Goal: Task Accomplishment & Management: Complete application form

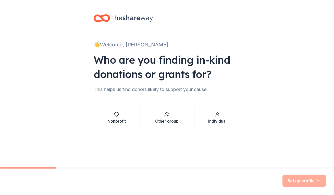
click at [122, 120] on div "Nonprofit" at bounding box center [117, 121] width 18 height 6
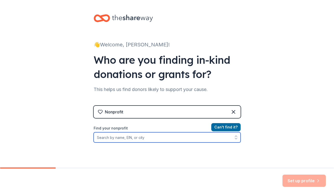
click at [200, 137] on input "Find your nonprofit" at bounding box center [167, 138] width 147 height 10
type input "2626"
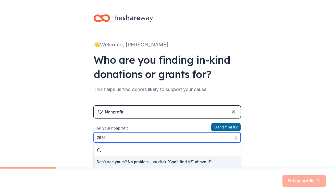
scroll to position [1, 0]
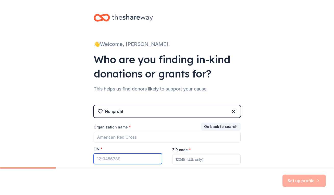
click at [122, 159] on input "EIN *" at bounding box center [128, 159] width 68 height 11
type input "[US_EMPLOYER_IDENTIFICATION_NUMBER]"
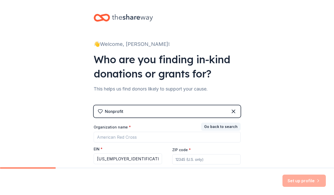
click at [212, 149] on div "ZIP code *" at bounding box center [206, 156] width 68 height 18
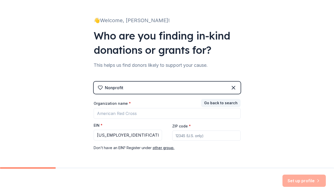
scroll to position [25, 0]
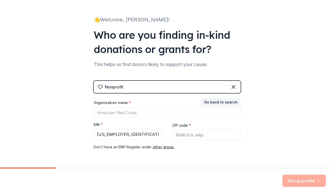
click at [181, 132] on input "ZIP code *" at bounding box center [206, 135] width 68 height 10
type input "33131"
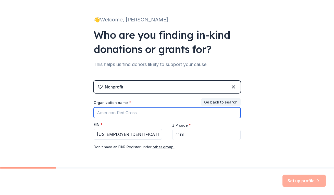
click at [152, 112] on input "Organization name *" at bounding box center [167, 113] width 147 height 11
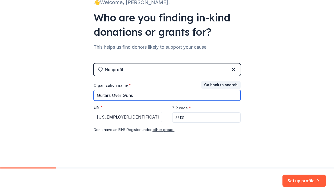
type input "Guitars Over Guns"
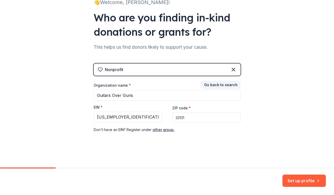
click at [175, 139] on div "Nonprofit Go back to search Organization name * Guitars Over Guns EIN * 26-2644…" at bounding box center [167, 104] width 147 height 80
click at [306, 181] on button "Set up profile" at bounding box center [304, 181] width 43 height 12
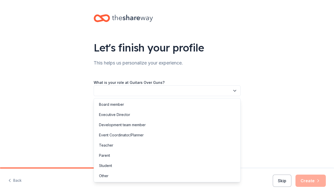
click at [149, 87] on button "button" at bounding box center [167, 91] width 147 height 11
click at [133, 124] on div "Development team member" at bounding box center [122, 125] width 47 height 6
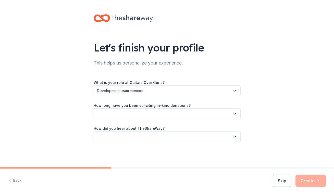
click at [134, 115] on button "button" at bounding box center [167, 114] width 147 height 11
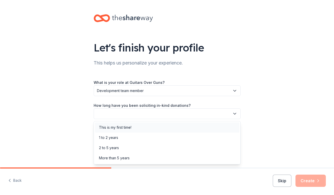
click at [128, 129] on div "This is my first time!" at bounding box center [115, 128] width 32 height 6
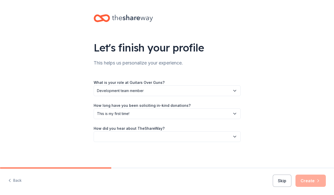
click at [125, 136] on button "button" at bounding box center [167, 137] width 147 height 11
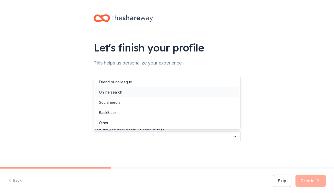
click at [125, 96] on div "Online search" at bounding box center [167, 92] width 145 height 10
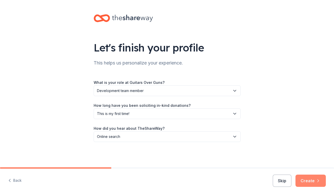
click at [307, 180] on button "Create" at bounding box center [311, 181] width 30 height 12
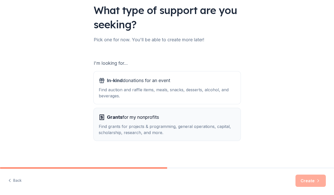
scroll to position [38, 0]
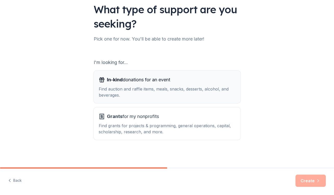
click at [201, 88] on div "Find auction and raffle items, meals, snacks, desserts, alcohol, and beverages." at bounding box center [167, 92] width 137 height 12
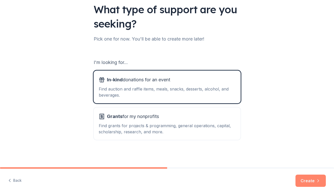
click at [310, 184] on button "Create" at bounding box center [311, 181] width 30 height 12
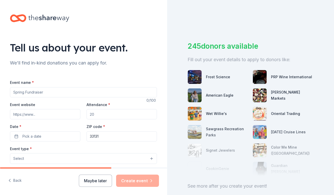
click at [93, 94] on input "Event name *" at bounding box center [83, 92] width 147 height 10
type input "Amplify Impact"
click at [57, 115] on input "Event website" at bounding box center [45, 114] width 70 height 10
paste input "https://live.classy.org/register/new-event/872abef9-996a-48bc-9639-167395249732"
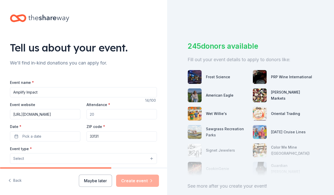
type input "https://live.classy.org/register/new-event/872abef9-996a-48bc-9639-167395249732"
drag, startPoint x: 96, startPoint y: 113, endPoint x: 89, endPoint y: 113, distance: 6.9
click at [89, 113] on input "Attendance *" at bounding box center [122, 114] width 70 height 10
type input "70"
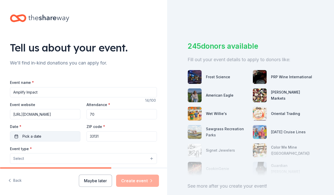
click at [65, 136] on button "Pick a date" at bounding box center [45, 137] width 70 height 10
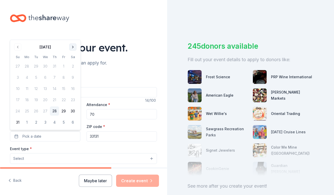
click at [74, 46] on button "Go to next month" at bounding box center [72, 47] width 7 height 7
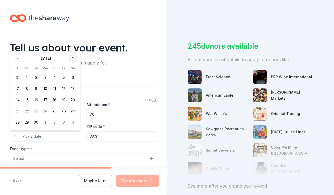
click at [71, 59] on button "Go to next month" at bounding box center [72, 58] width 7 height 7
click at [56, 89] on button "9" at bounding box center [54, 88] width 9 height 9
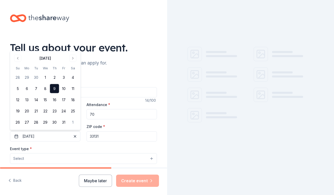
click at [99, 137] on input "33131" at bounding box center [122, 137] width 70 height 10
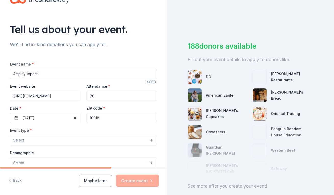
scroll to position [19, 0]
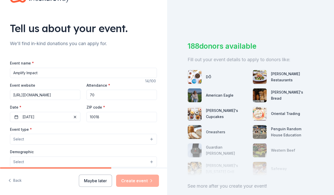
type input "10018"
click at [105, 139] on button "Select" at bounding box center [83, 139] width 147 height 11
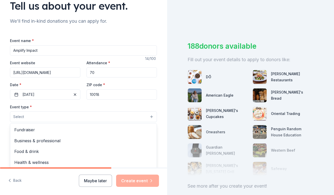
scroll to position [50, 0]
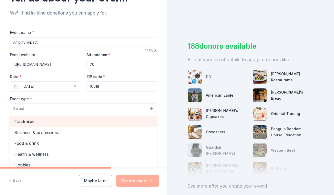
click at [60, 123] on span "Fundraiser" at bounding box center [83, 121] width 138 height 7
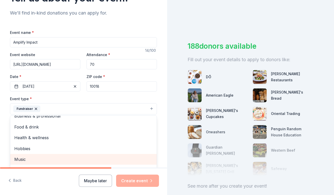
click at [80, 162] on span "Music" at bounding box center [83, 159] width 138 height 7
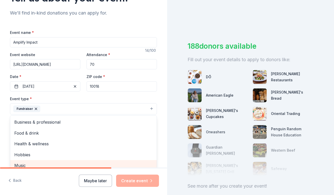
scroll to position [53, 0]
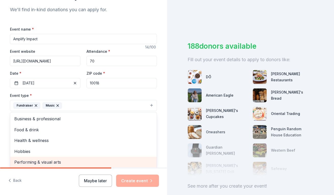
click at [74, 163] on span "Performing & visual arts" at bounding box center [83, 162] width 138 height 7
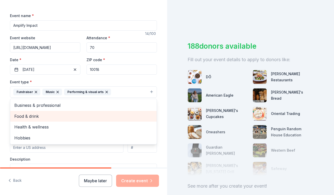
scroll to position [69, 0]
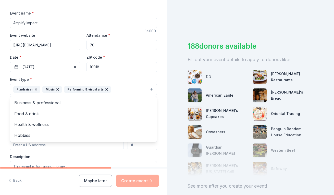
click at [7, 120] on div "Tell us about your event. We'll find in-kind donations you can apply for. Event…" at bounding box center [83, 101] width 163 height 340
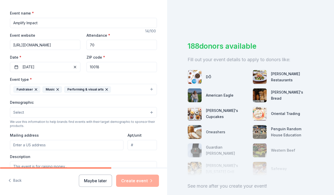
click at [36, 144] on input "Mailing address" at bounding box center [67, 145] width 114 height 10
click at [41, 111] on button "Select" at bounding box center [83, 112] width 147 height 11
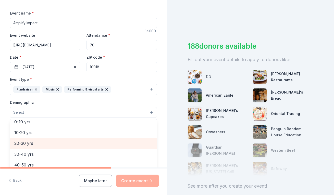
scroll to position [48, 0]
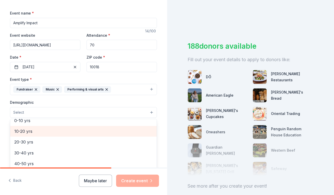
click at [43, 131] on span "10-20 yrs" at bounding box center [83, 131] width 138 height 7
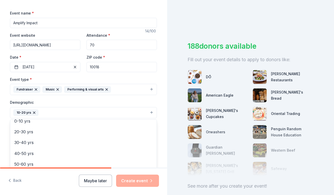
click at [3, 149] on div "Tell us about your event. We'll find in-kind donations you can apply for. Event…" at bounding box center [83, 101] width 163 height 341
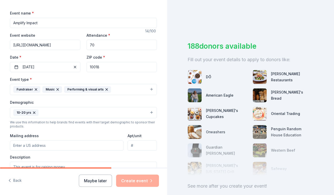
click at [27, 144] on input "Mailing address" at bounding box center [67, 146] width 114 height 10
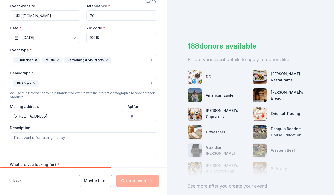
scroll to position [111, 0]
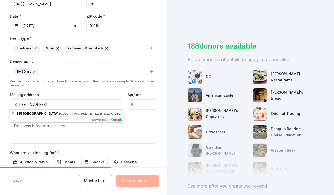
type input "115 Cambridge Place, Brooklyn, NY 11238"
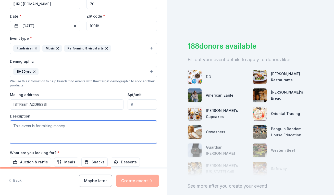
click at [67, 137] on textarea at bounding box center [83, 132] width 147 height 23
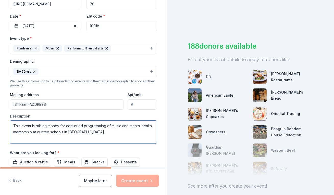
click at [48, 132] on textarea "This event is raising money for continued programming of music and mental healt…" at bounding box center [83, 132] width 147 height 23
click at [85, 132] on textarea "This event is raising money for continued programming of music and mental healt…" at bounding box center [83, 132] width 147 height 23
click at [18, 138] on textarea "This event is raising money for continued programming of music and mental healt…" at bounding box center [83, 132] width 147 height 23
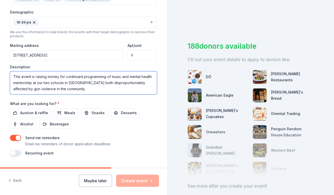
scroll to position [169, 0]
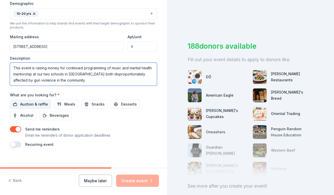
type textarea "This event is raising money for continued programming of music and mental healt…"
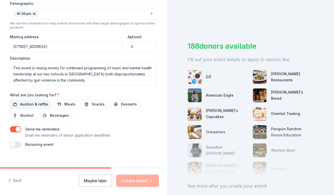
click at [39, 104] on span "Auction & raffle" at bounding box center [34, 104] width 28 height 6
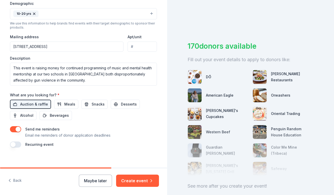
scroll to position [173, 0]
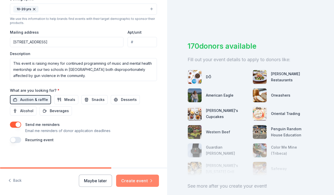
click at [128, 178] on button "Create event" at bounding box center [137, 181] width 43 height 12
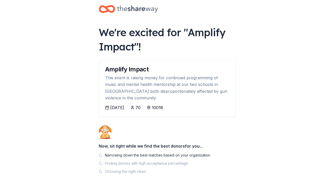
scroll to position [8, 0]
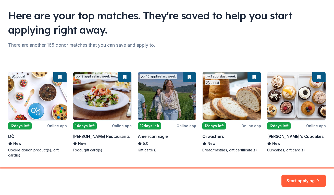
scroll to position [33, 0]
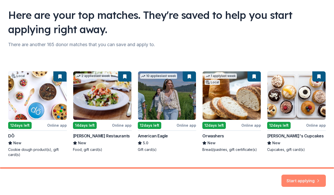
click at [298, 178] on button "Start applying" at bounding box center [304, 178] width 44 height 12
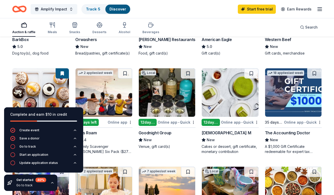
scroll to position [222, 0]
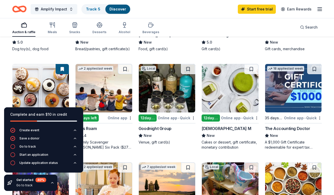
click at [55, 57] on div "Top rated 1 apply last week 12 days left Online app • Quick New York Jets (In-K…" at bounding box center [167, 60] width 310 height 377
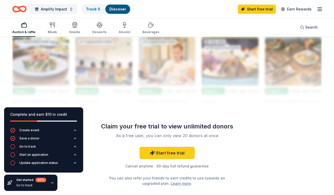
scroll to position [457, 0]
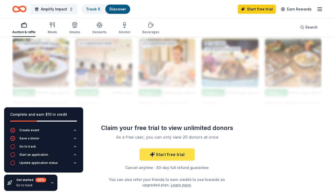
click at [156, 154] on link "Start free trial" at bounding box center [167, 155] width 55 height 12
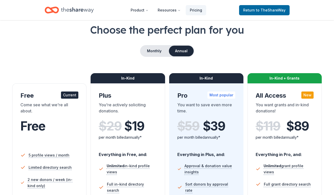
scroll to position [29, 0]
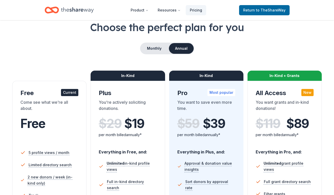
click at [53, 129] on div "Free" at bounding box center [49, 124] width 58 height 14
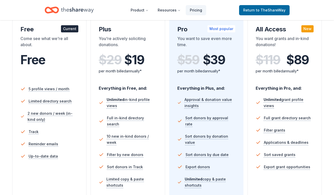
scroll to position [0, 0]
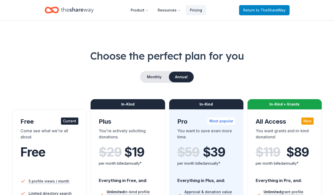
click at [254, 10] on span "Return to TheShareWay" at bounding box center [264, 10] width 42 height 6
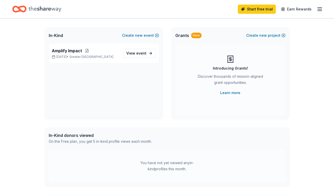
scroll to position [12, 0]
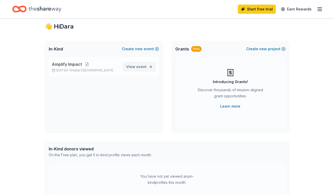
click at [137, 69] on span "View event" at bounding box center [136, 67] width 20 height 6
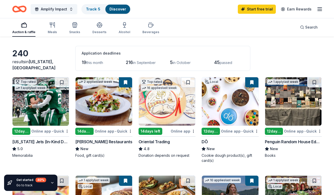
scroll to position [17, 0]
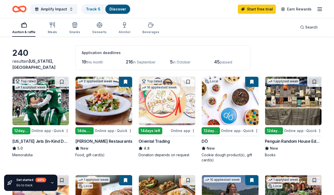
click at [52, 119] on img at bounding box center [41, 101] width 56 height 49
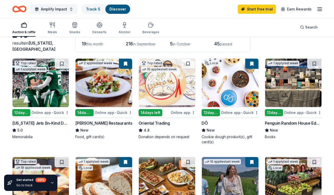
scroll to position [37, 0]
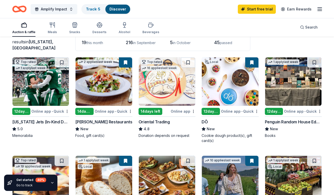
click at [114, 97] on img at bounding box center [104, 81] width 56 height 49
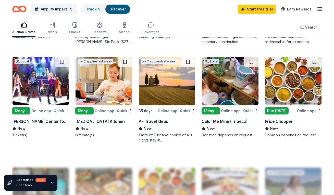
scroll to position [326, 0]
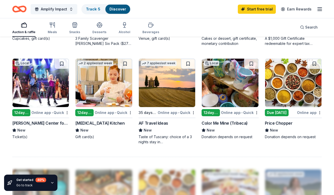
click at [113, 100] on img at bounding box center [104, 83] width 56 height 49
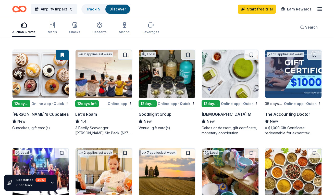
scroll to position [236, 0]
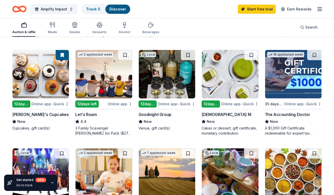
click at [230, 83] on img at bounding box center [230, 74] width 56 height 49
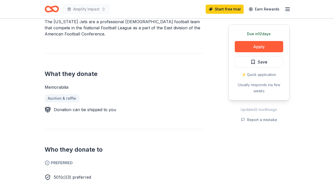
scroll to position [165, 0]
click at [258, 47] on button "Apply" at bounding box center [259, 46] width 49 height 11
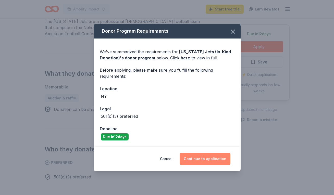
click at [199, 159] on button "Continue to application" at bounding box center [205, 159] width 51 height 12
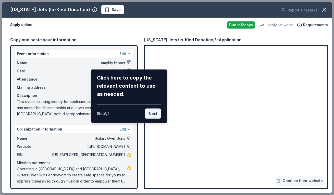
click at [155, 114] on button "Next" at bounding box center [153, 114] width 17 height 10
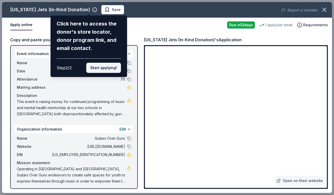
click at [105, 68] on button "Start applying!" at bounding box center [103, 68] width 35 height 10
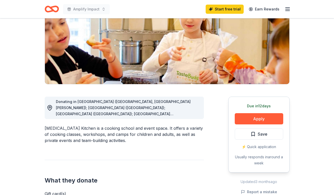
scroll to position [73, 0]
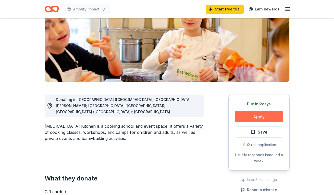
click at [257, 115] on button "Apply" at bounding box center [259, 116] width 49 height 11
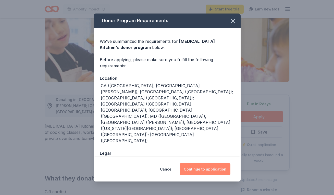
click at [207, 165] on button "Continue to application" at bounding box center [205, 169] width 51 height 12
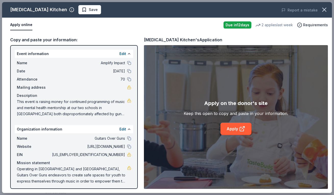
scroll to position [2, 0]
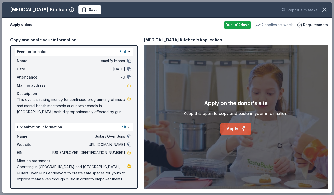
click at [237, 128] on link "Apply" at bounding box center [236, 129] width 31 height 12
click at [245, 128] on icon at bounding box center [242, 129] width 6 height 6
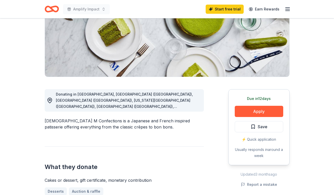
scroll to position [80, 0]
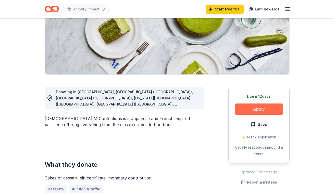
click at [258, 111] on button "Apply" at bounding box center [259, 109] width 49 height 11
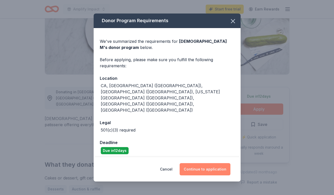
click at [191, 163] on button "Continue to application" at bounding box center [205, 169] width 51 height 12
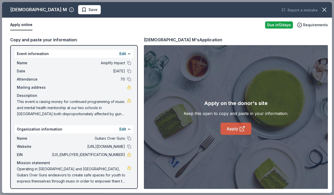
click at [240, 128] on icon at bounding box center [242, 129] width 4 height 4
